Goal: Information Seeking & Learning: Check status

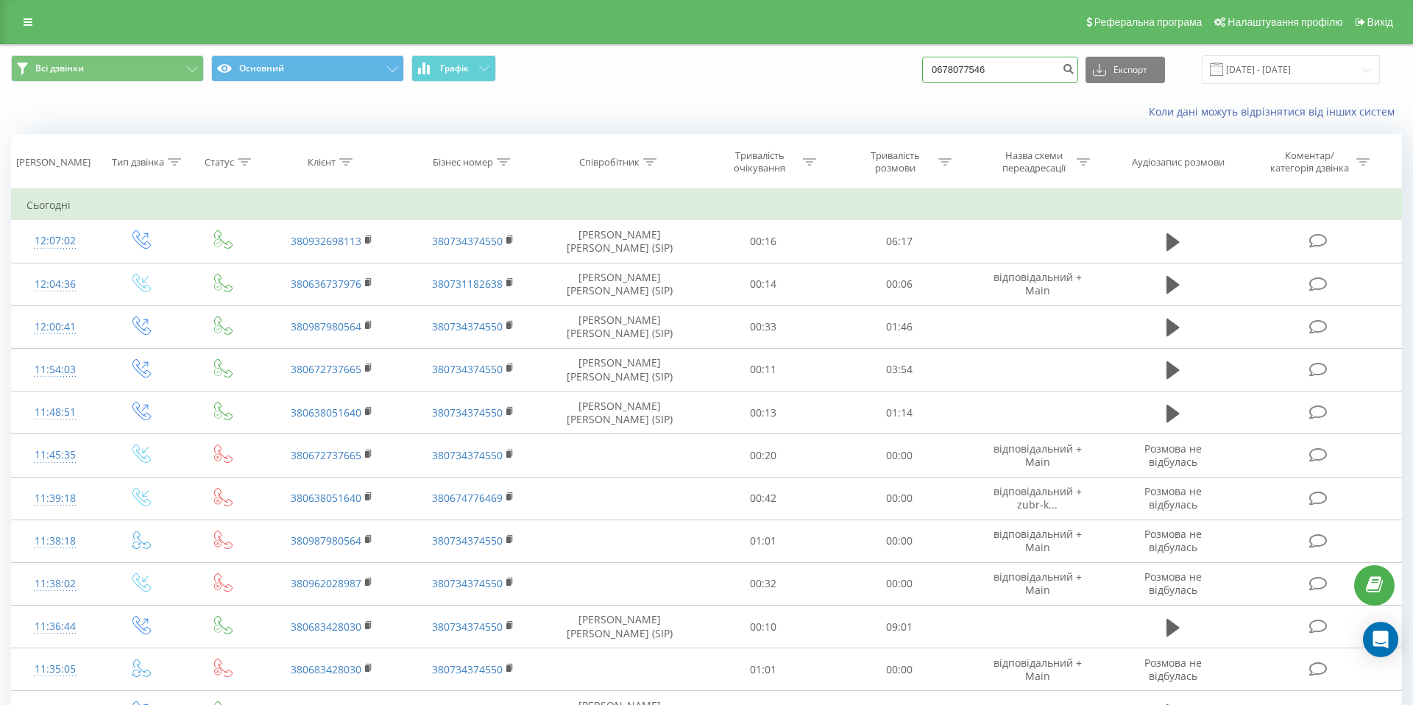
click at [1024, 57] on input "0678077546" at bounding box center [1000, 70] width 156 height 27
drag, startPoint x: 1024, startPoint y: 62, endPoint x: 902, endPoint y: 85, distance: 124.3
click at [902, 85] on div "Всі дзвінки Основний Графік 0678077546 Експорт .csv .xls .xlsx 20.06.2025 - 20.…" at bounding box center [707, 69] width 1412 height 49
paste input "38 (097) 353-39-81"
type input "0973533981"
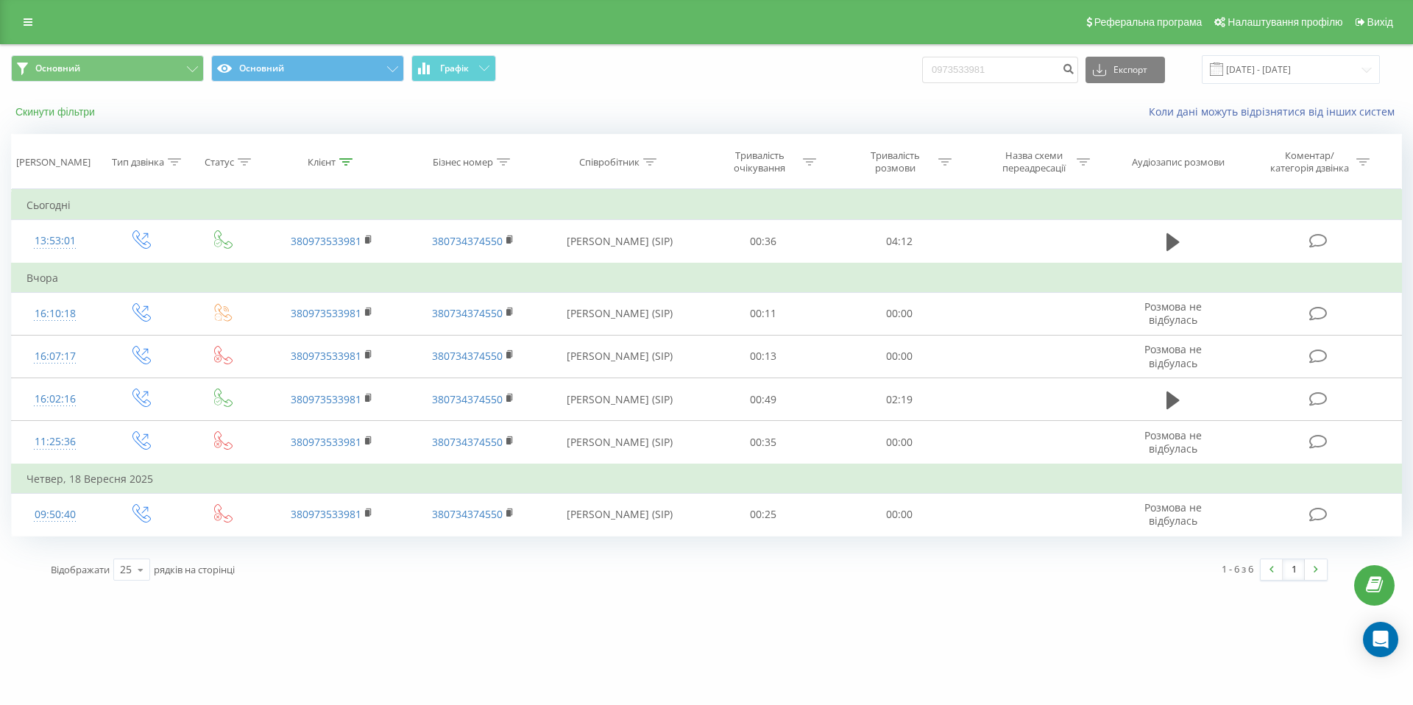
click at [62, 110] on button "Скинути фільтри" at bounding box center [56, 111] width 91 height 13
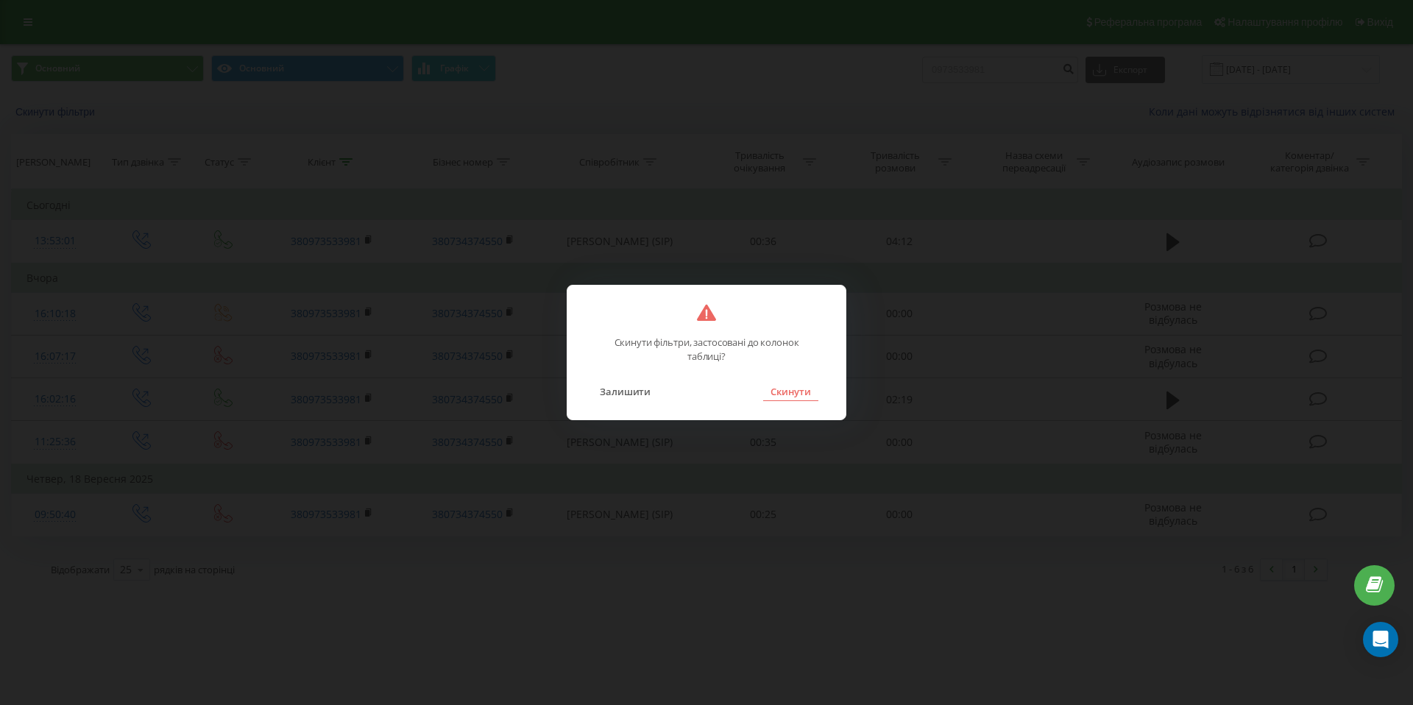
click at [792, 386] on button "Скинути" at bounding box center [790, 391] width 55 height 19
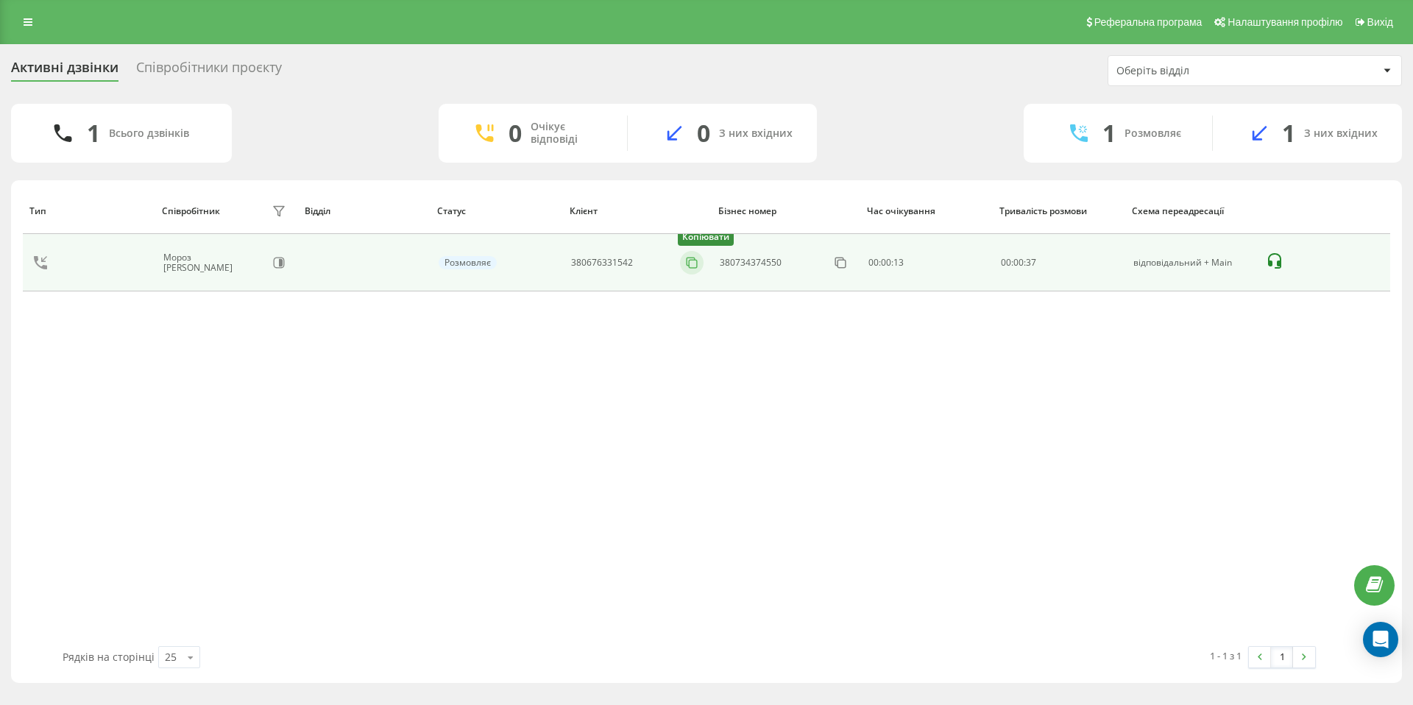
click at [689, 265] on icon at bounding box center [691, 262] width 8 height 8
click at [691, 265] on icon at bounding box center [692, 262] width 15 height 15
